Goal: Obtain resource: Download file/media

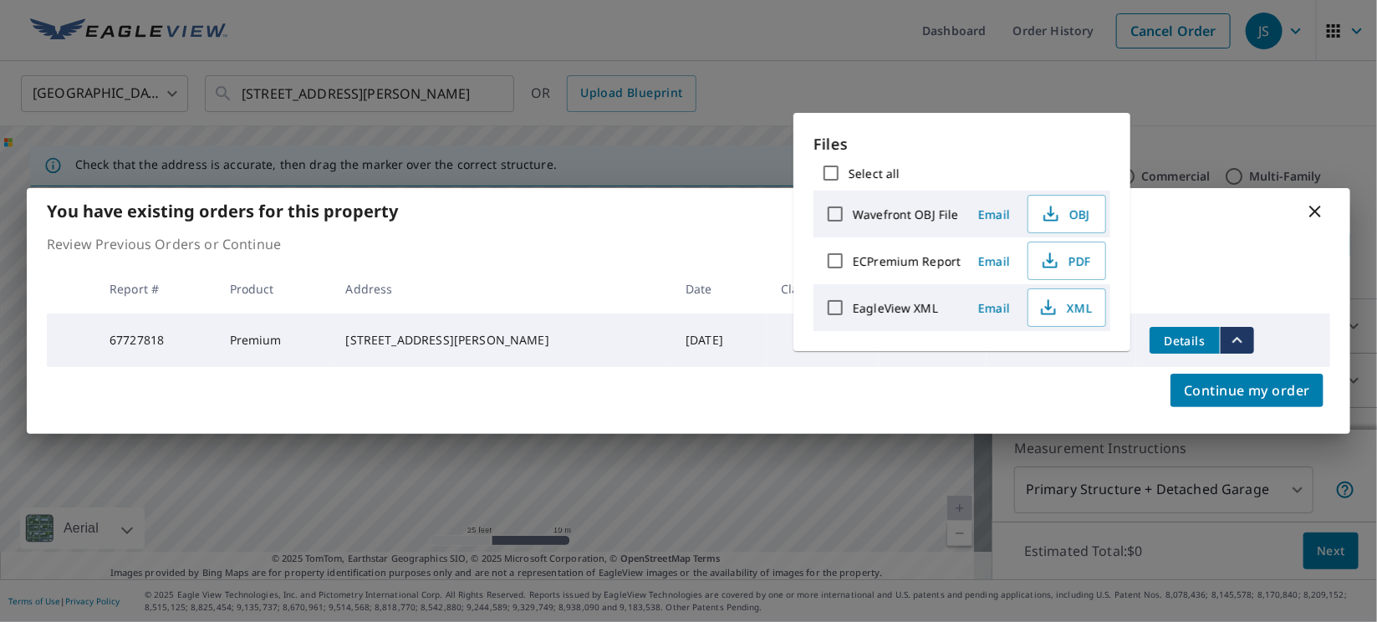
click at [1319, 211] on icon at bounding box center [1315, 211] width 20 height 20
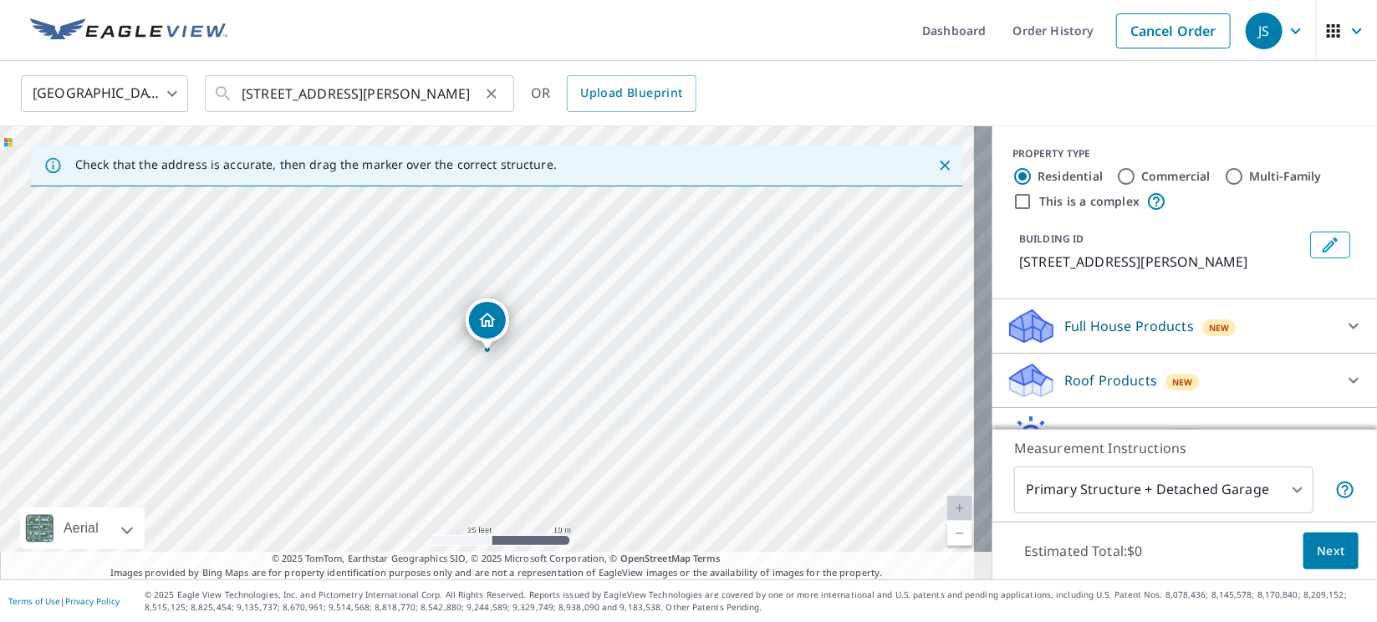
click at [494, 93] on icon "Clear" at bounding box center [491, 93] width 17 height 17
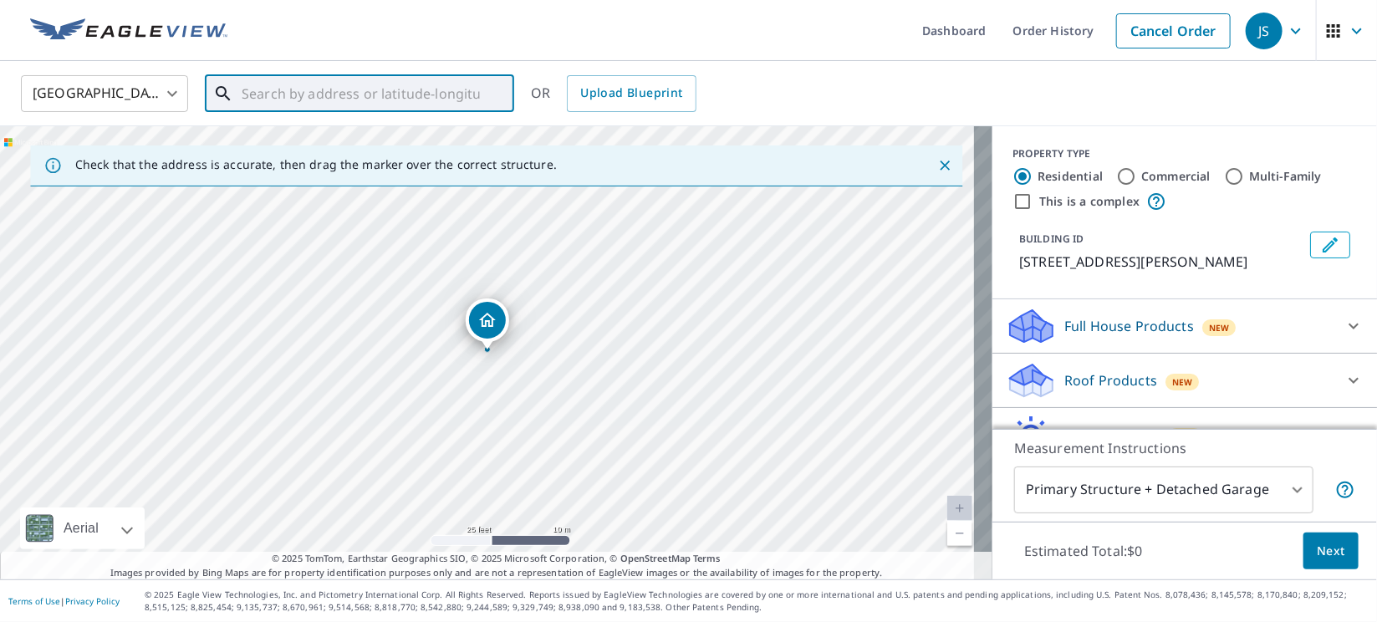
paste input "10505 CR 35"
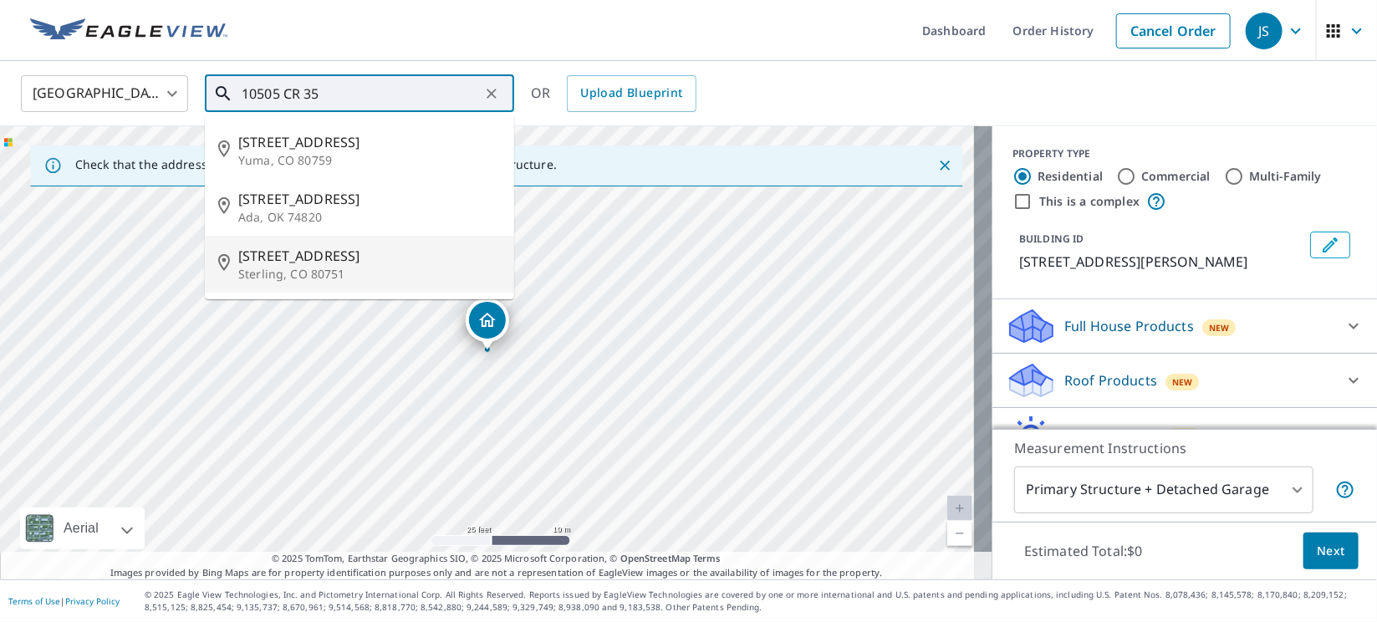
click at [301, 262] on span "[STREET_ADDRESS]" at bounding box center [369, 256] width 263 height 20
type input "[STREET_ADDRESS]"
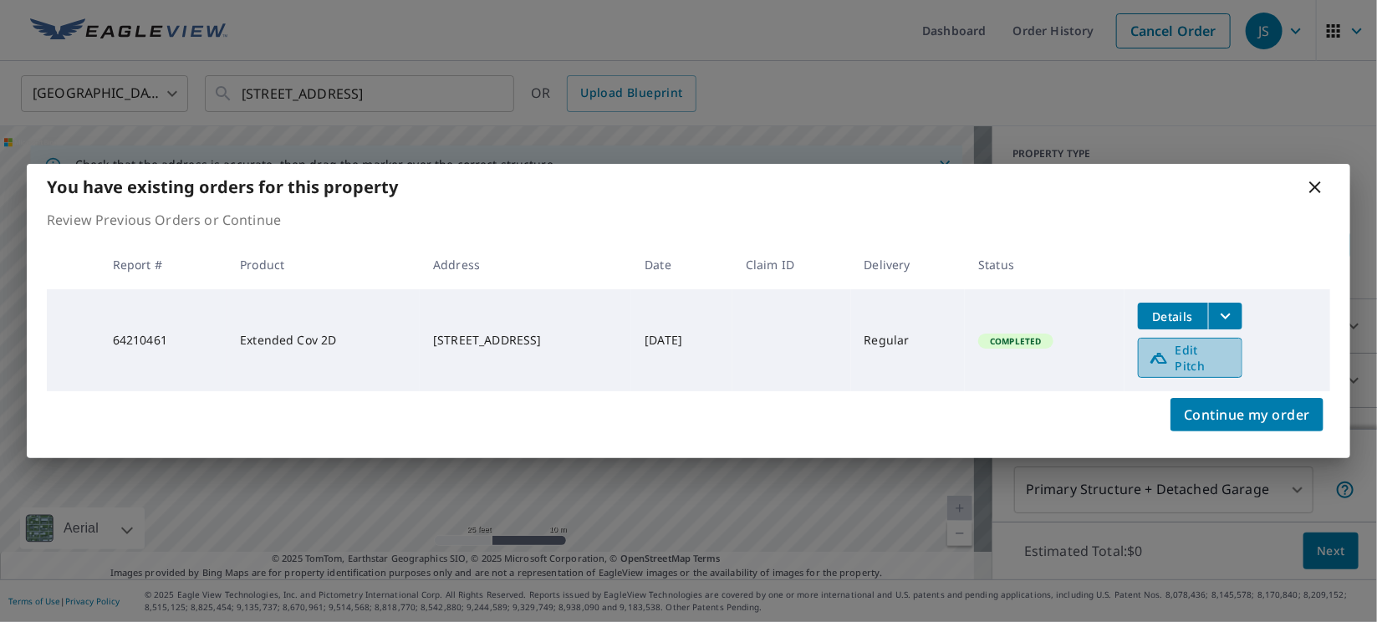
click at [1167, 359] on icon at bounding box center [1158, 358] width 17 height 11
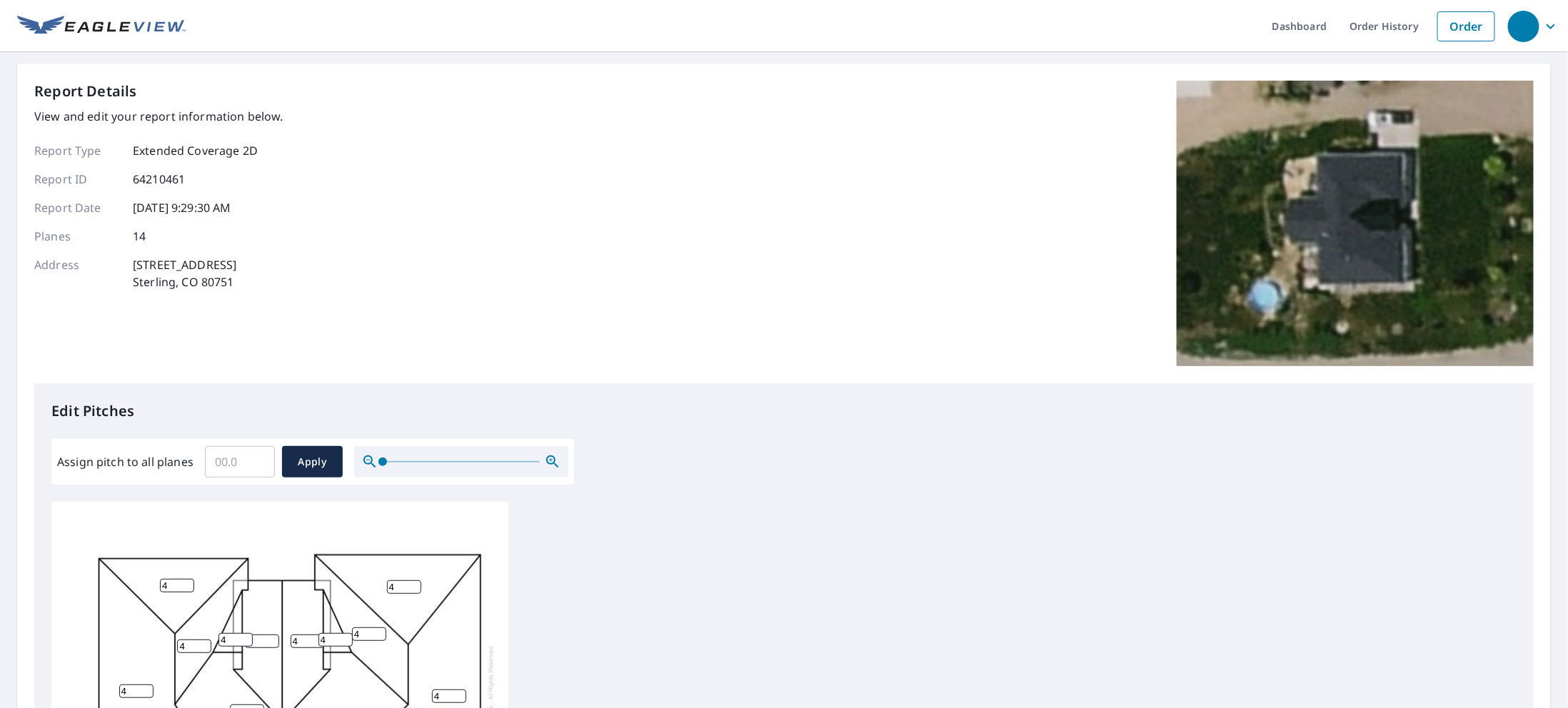
click at [221, 459] on input "Assign pitch to all planes" at bounding box center [240, 462] width 70 height 40
type input "4"
click at [294, 460] on span "Apply" at bounding box center [313, 462] width 38 height 18
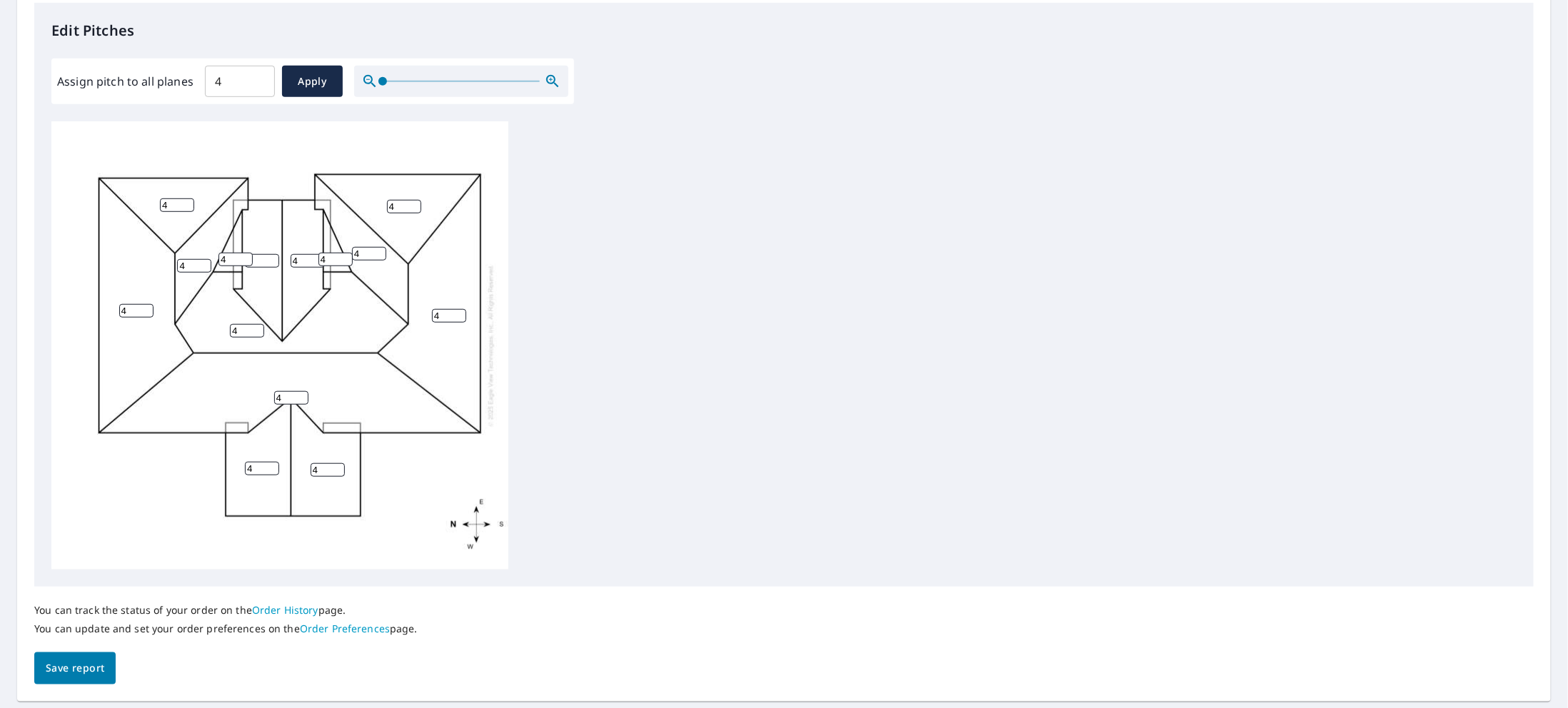
scroll to position [421, 0]
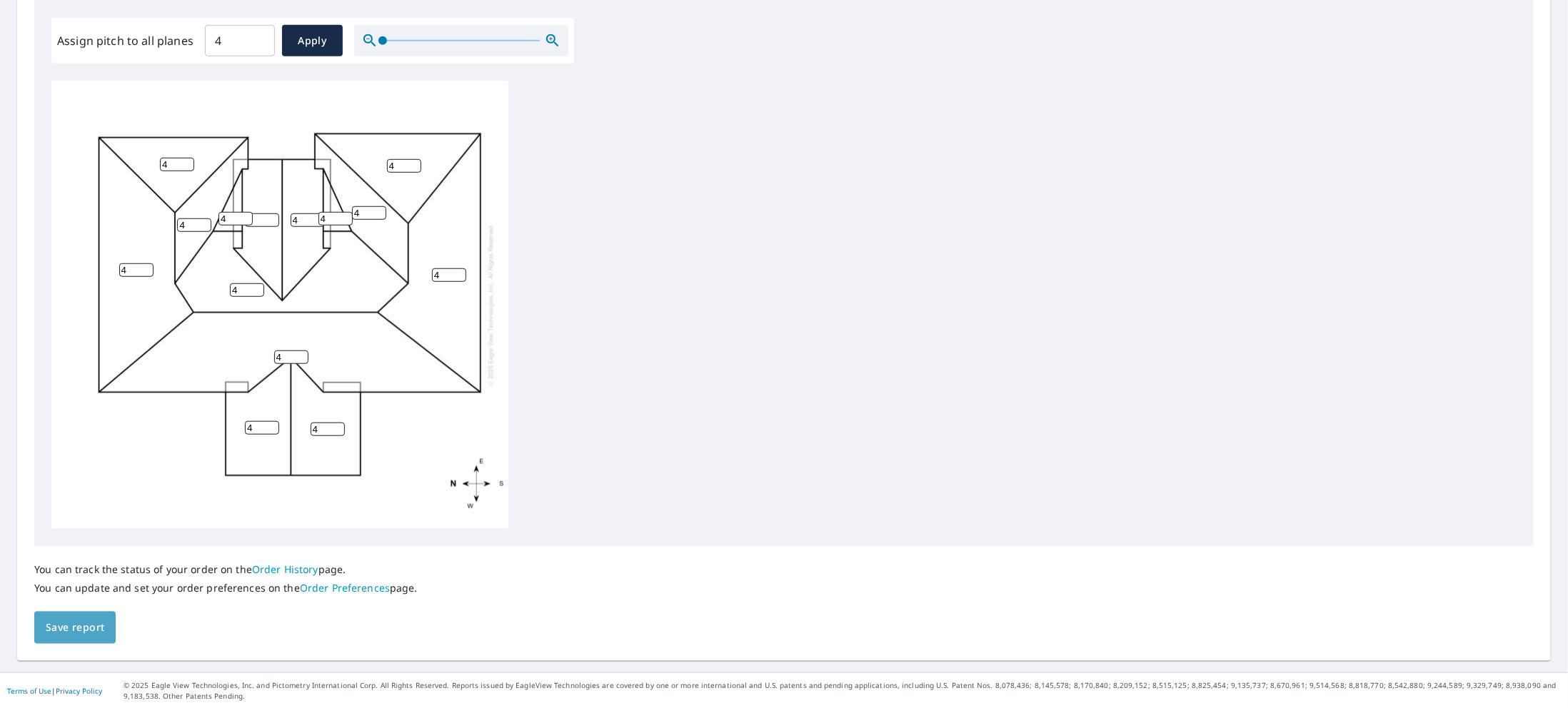
click at [83, 619] on span "Save report" at bounding box center [75, 628] width 59 height 18
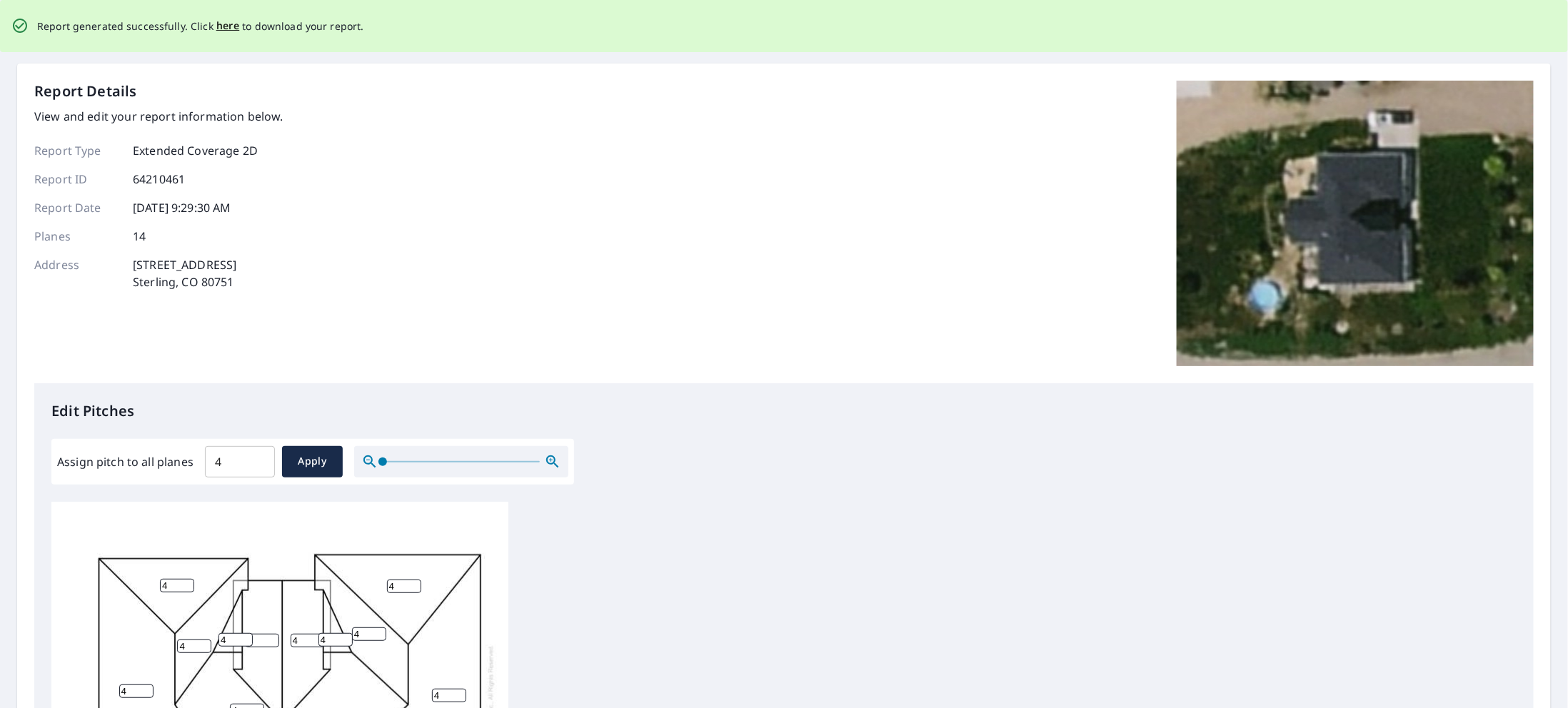
scroll to position [0, 0]
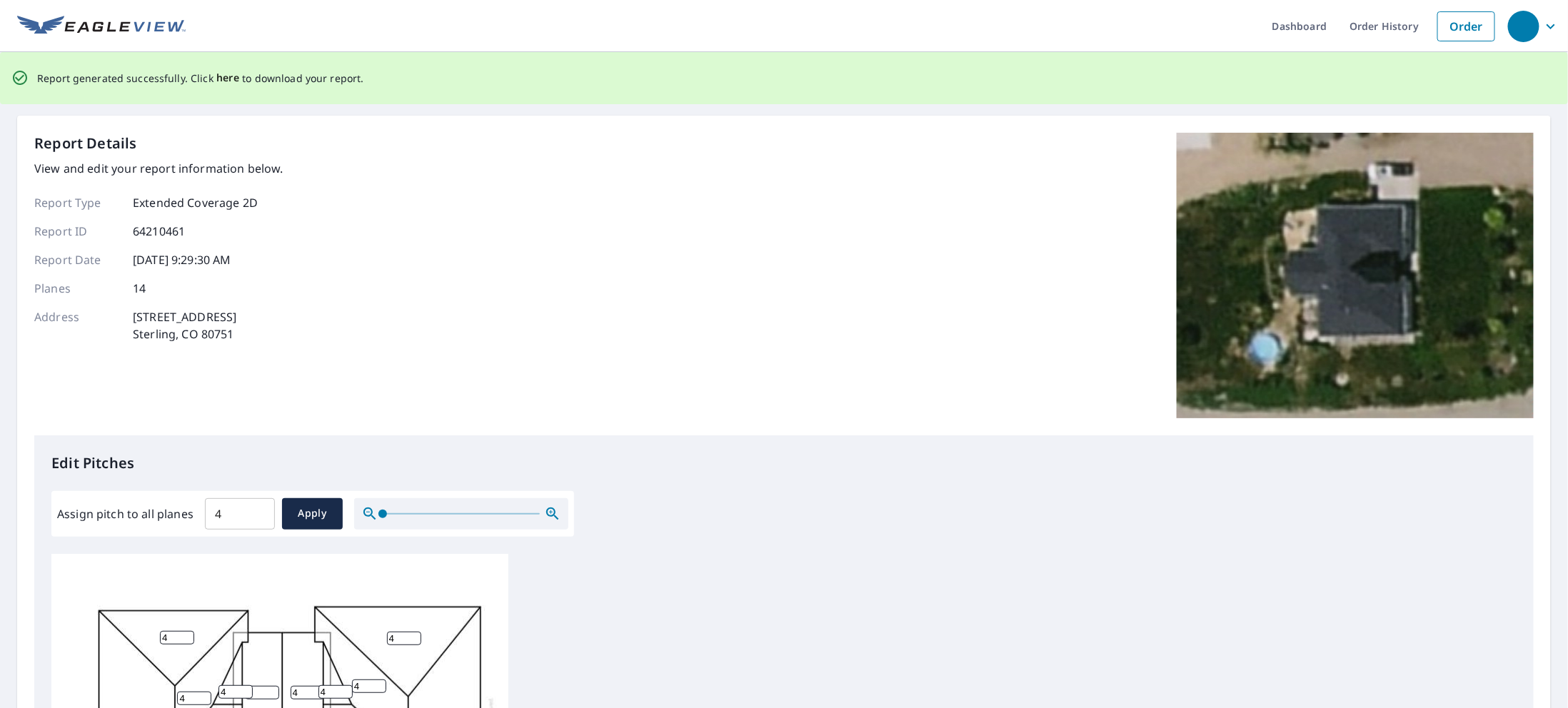
click at [221, 79] on span "here" at bounding box center [228, 78] width 24 height 18
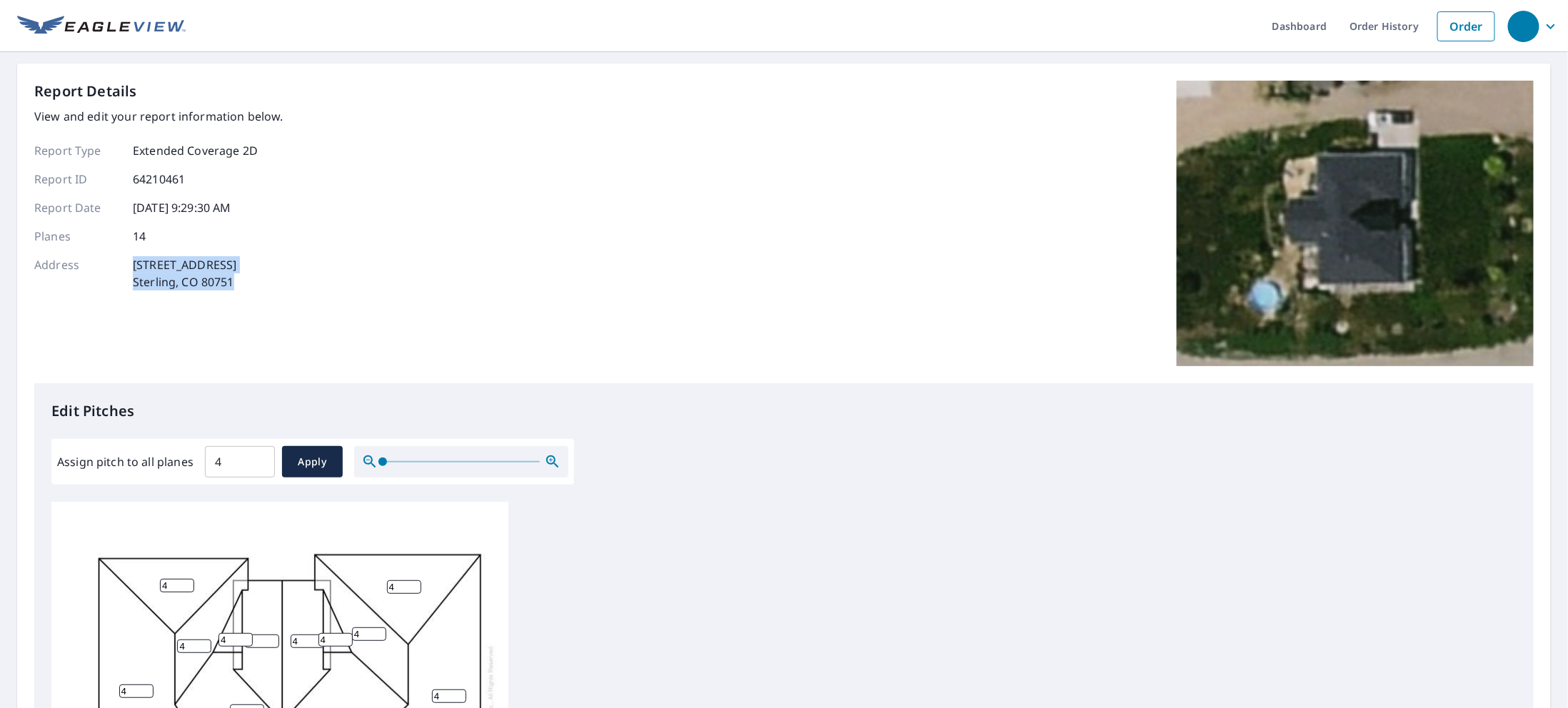
drag, startPoint x: 130, startPoint y: 268, endPoint x: 255, endPoint y: 295, distance: 127.9
click at [255, 295] on div "Report Details View and edit your report information below. Report Type Extende…" at bounding box center [159, 223] width 249 height 285
copy p "[STREET_ADDRESS]"
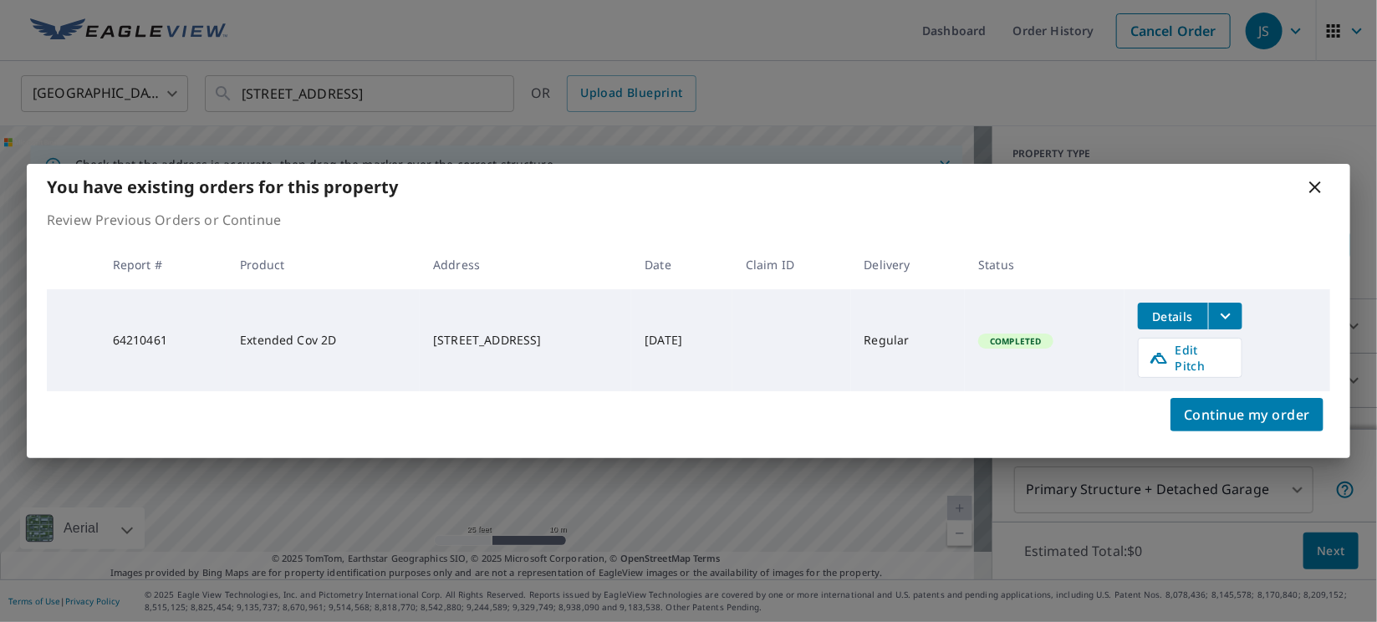
click at [1318, 193] on icon at bounding box center [1315, 187] width 12 height 12
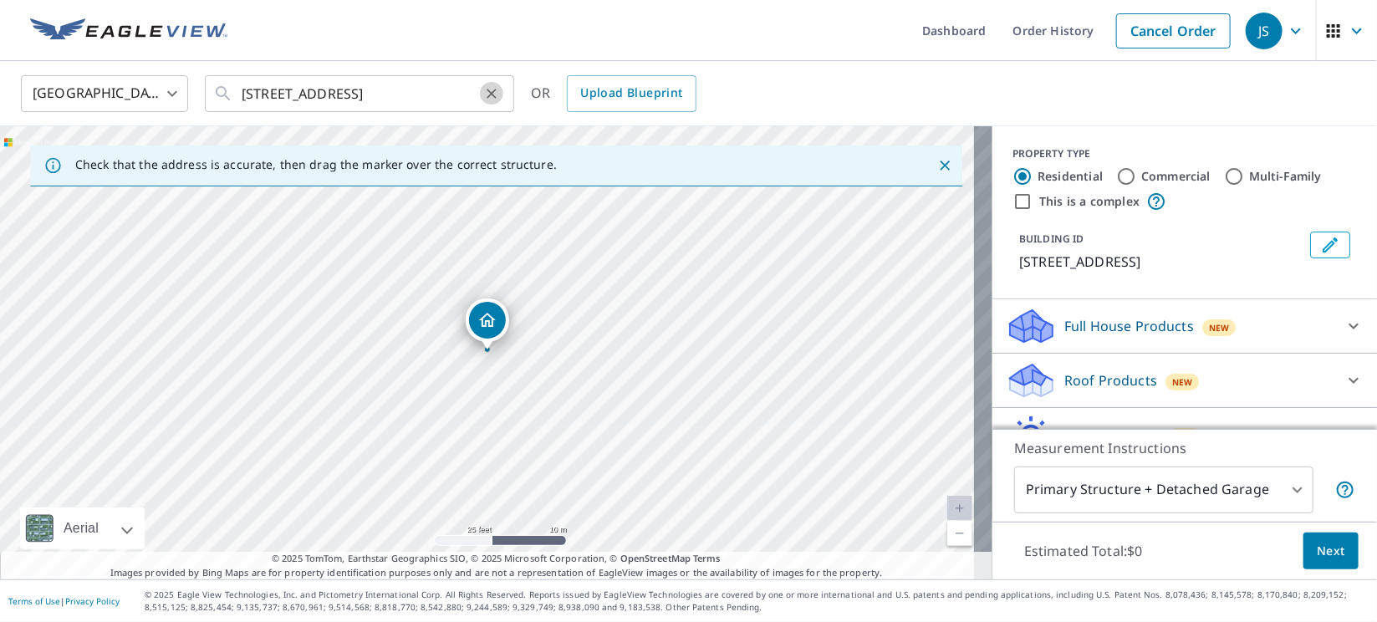
drag, startPoint x: 489, startPoint y: 89, endPoint x: 438, endPoint y: 92, distance: 51.1
click at [487, 90] on icon "Clear" at bounding box center [491, 93] width 17 height 17
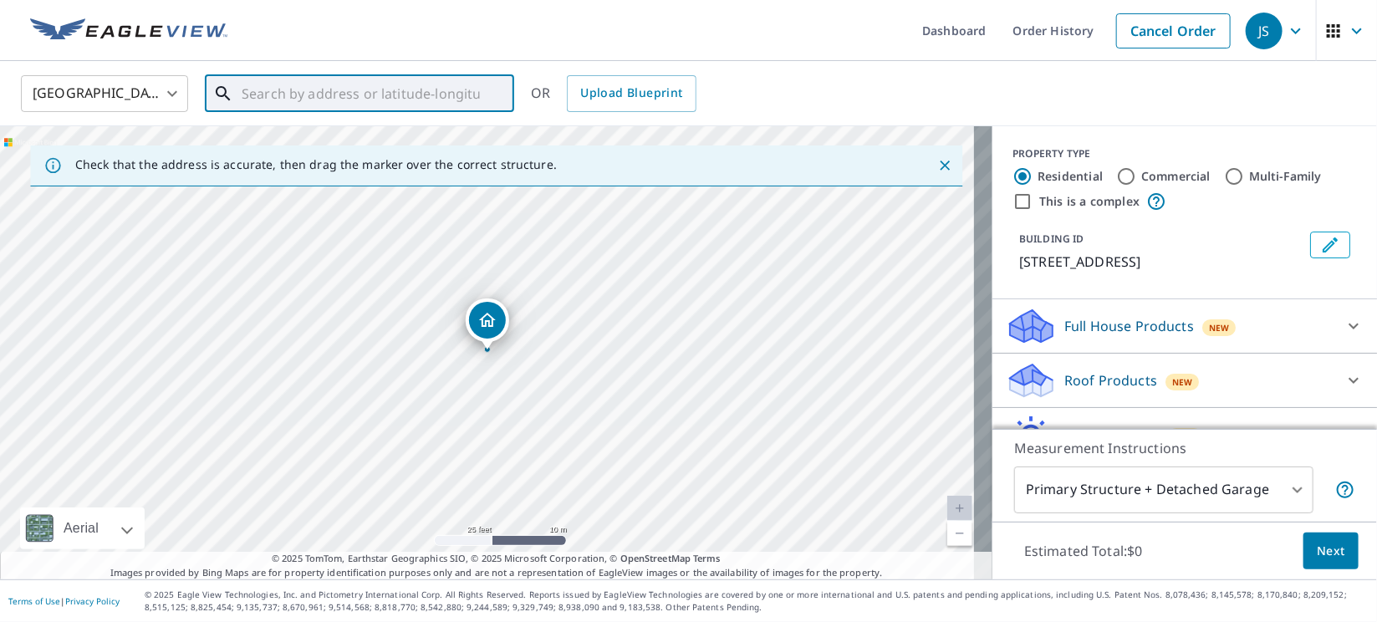
click at [436, 92] on input "text" at bounding box center [361, 93] width 238 height 47
paste input "[STREET_ADDRESS][PERSON_NAME]"
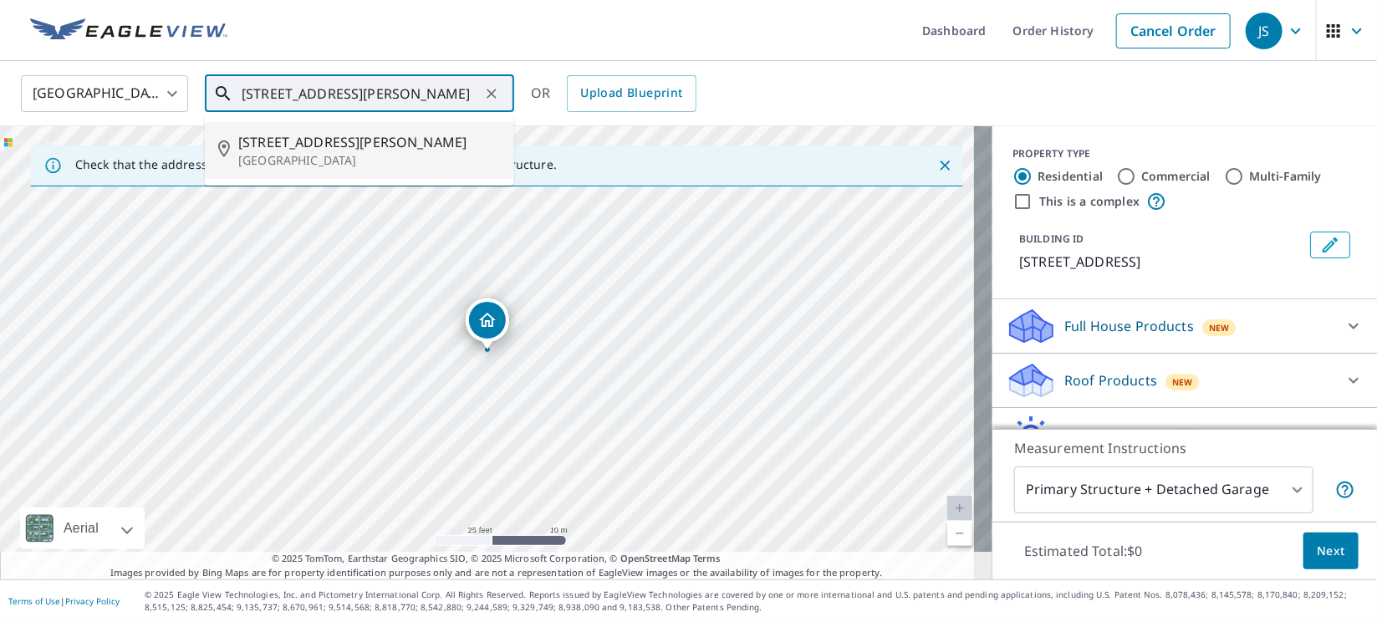
type input "[STREET_ADDRESS][PERSON_NAME]"
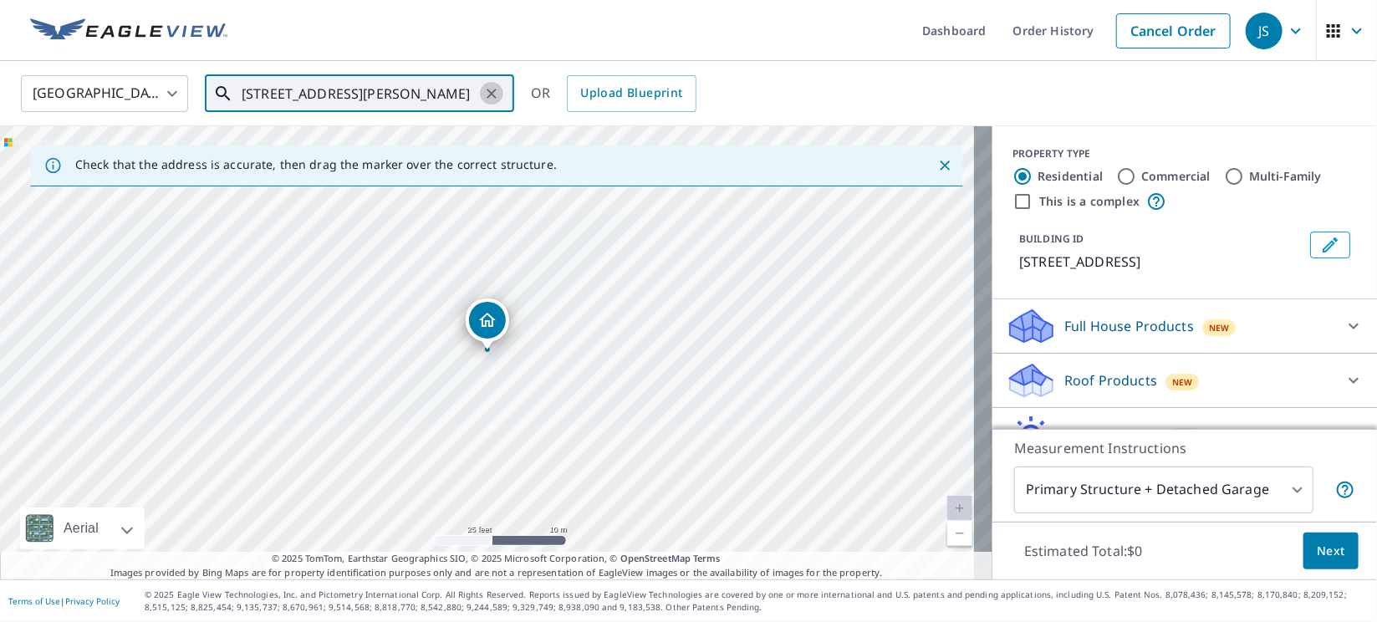
click at [484, 89] on icon "Clear" at bounding box center [491, 93] width 17 height 17
click at [449, 94] on input "text" at bounding box center [361, 93] width 238 height 47
paste input "38.321445256580944, -104.77168069018184"
type input "38.321445256580944, -104.77168069018184"
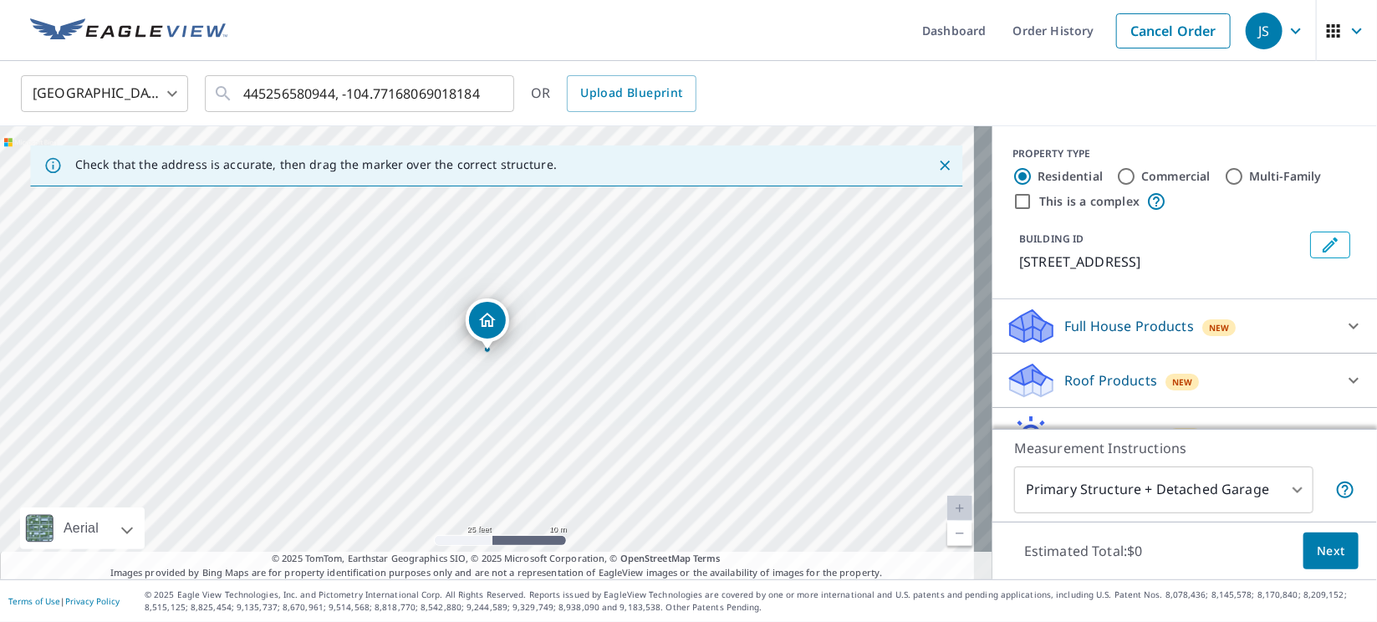
scroll to position [0, 0]
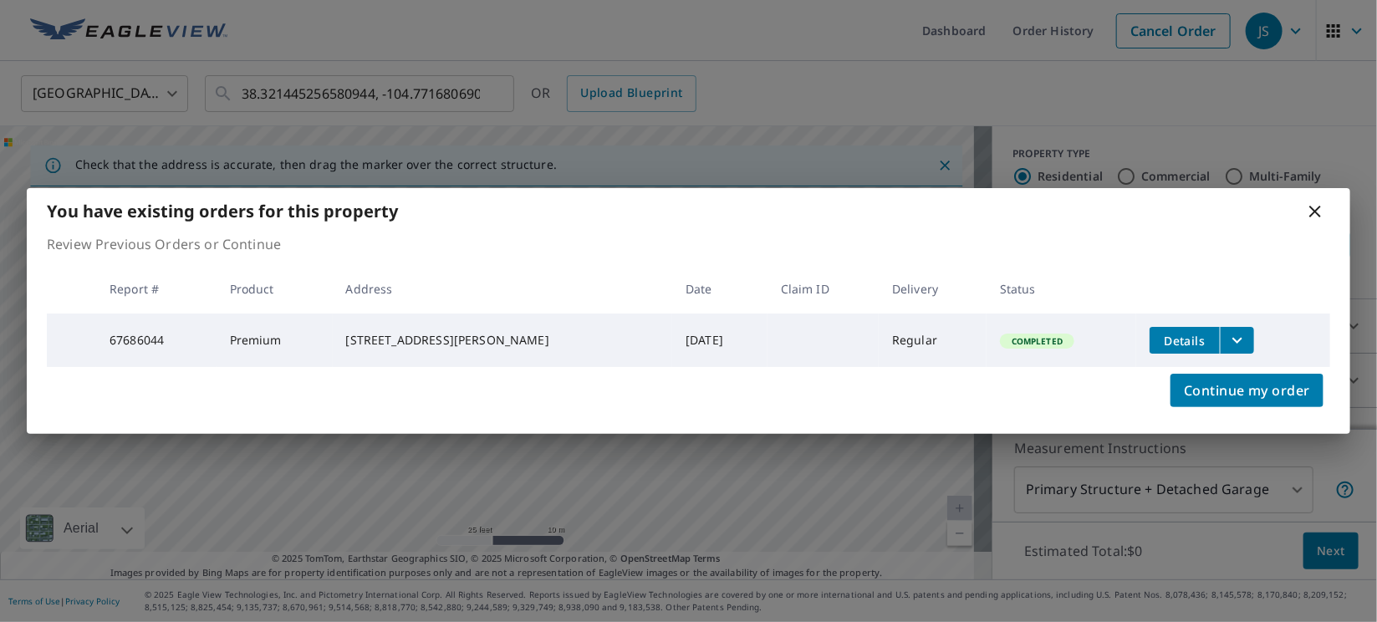
click at [1227, 339] on icon "filesDropdownBtn-67686044" at bounding box center [1237, 340] width 20 height 20
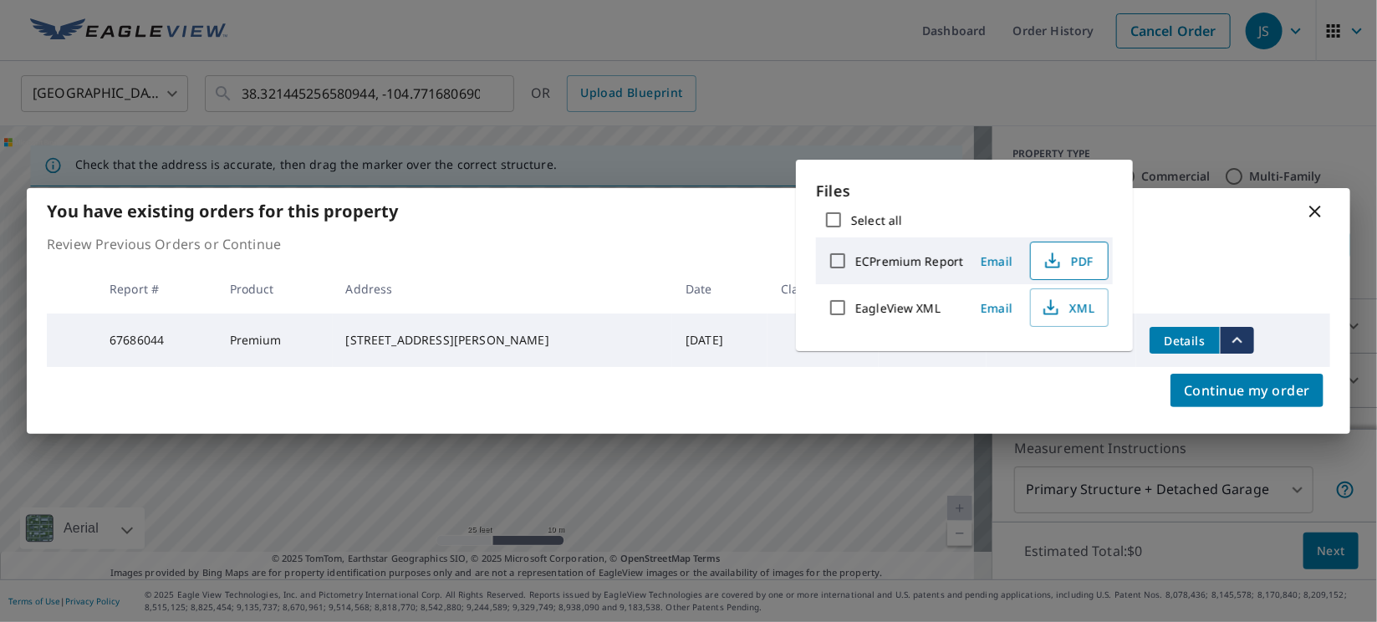
click at [1076, 270] on span "PDF" at bounding box center [1068, 261] width 54 height 20
